Goal: Transaction & Acquisition: Subscribe to service/newsletter

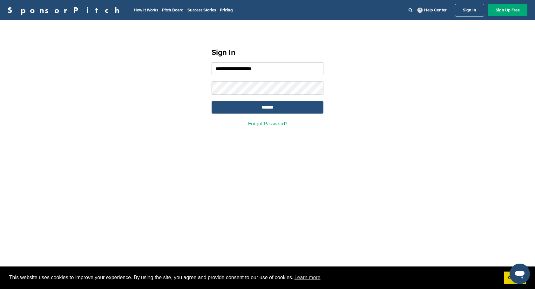
click at [245, 106] on input "*******" at bounding box center [267, 107] width 112 height 12
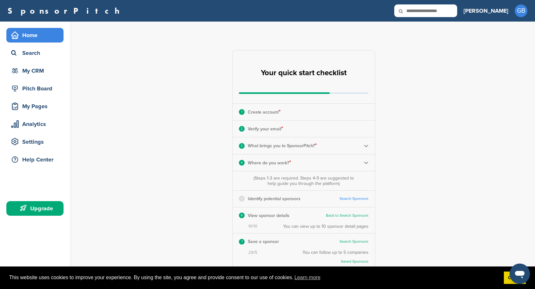
click at [111, 104] on div "**********" at bounding box center [307, 198] width 455 height 352
click at [32, 141] on div "Settings" at bounding box center [37, 141] width 54 height 11
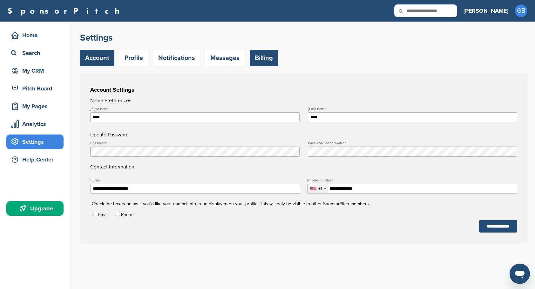
click at [257, 59] on link "Billing" at bounding box center [264, 58] width 28 height 17
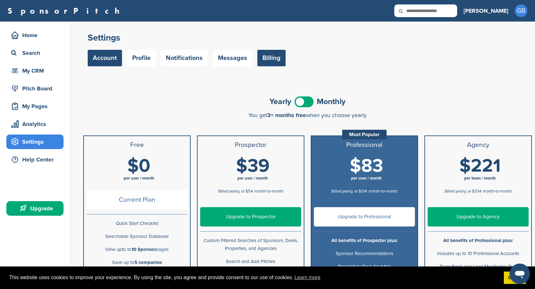
click at [99, 64] on link "Account" at bounding box center [105, 58] width 34 height 17
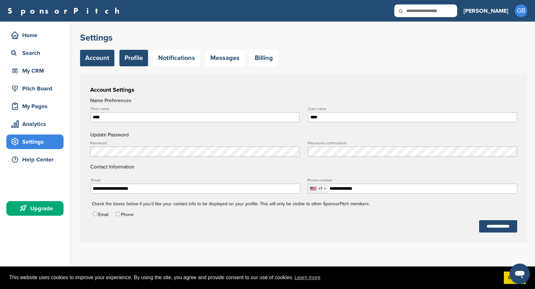
click at [137, 60] on link "Profile" at bounding box center [133, 58] width 29 height 17
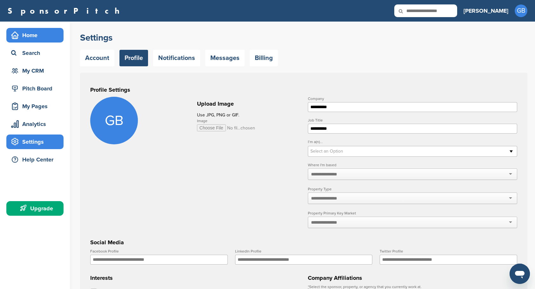
click at [42, 39] on div "Home" at bounding box center [37, 35] width 54 height 11
click at [31, 41] on div "Home" at bounding box center [34, 35] width 57 height 15
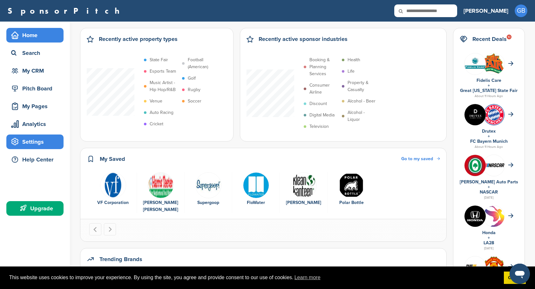
click at [37, 148] on div "Settings" at bounding box center [34, 142] width 57 height 15
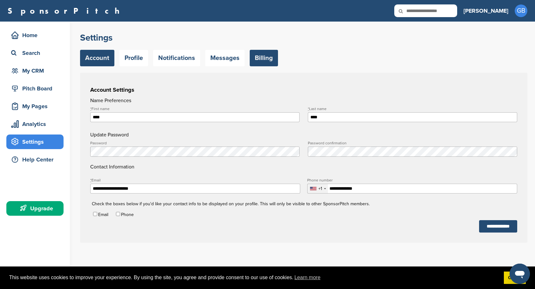
click at [264, 60] on link "Billing" at bounding box center [264, 58] width 28 height 17
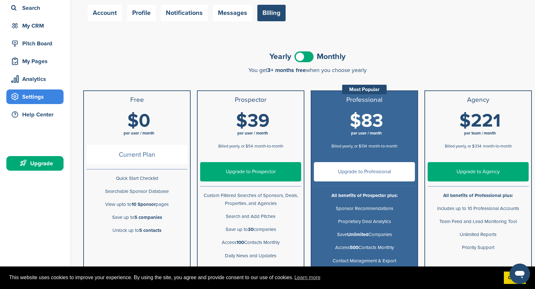
scroll to position [32, 0]
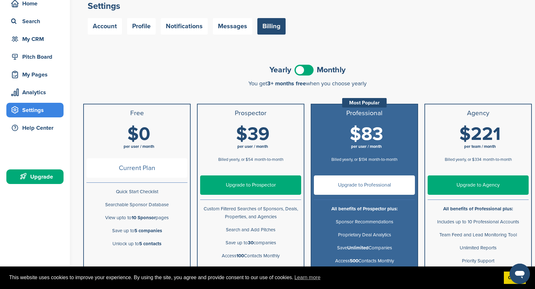
click at [399, 44] on div "Settings Account Profile Notifications Messages Billing" at bounding box center [307, 19] width 455 height 59
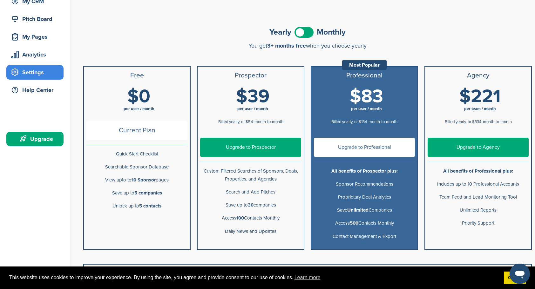
scroll to position [95, 0]
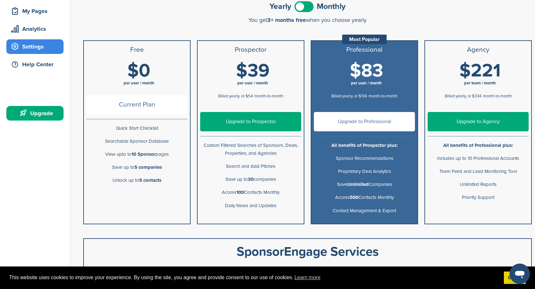
click at [366, 71] on span "$83" at bounding box center [366, 71] width 33 height 22
click at [366, 126] on link "Upgrade to Professional" at bounding box center [364, 121] width 101 height 19
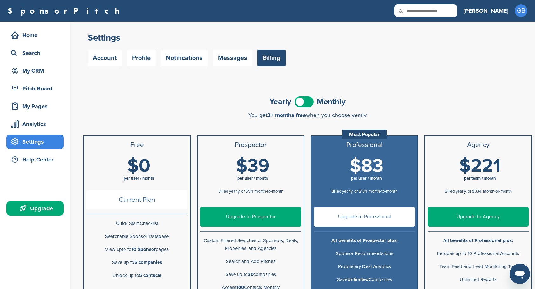
click at [312, 101] on span at bounding box center [303, 102] width 19 height 11
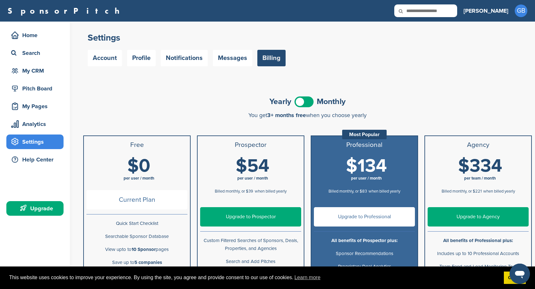
click at [296, 105] on span at bounding box center [303, 102] width 19 height 11
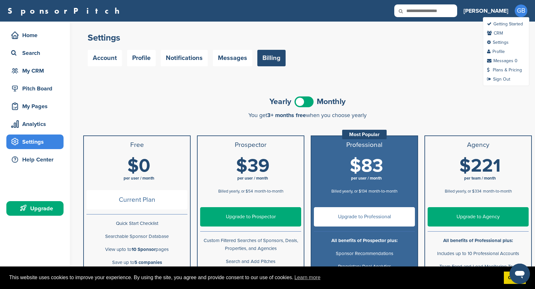
click at [515, 11] on span "GB" at bounding box center [520, 10] width 13 height 13
click at [498, 78] on link "Sign Out" at bounding box center [498, 79] width 23 height 5
